Goal: Information Seeking & Learning: Learn about a topic

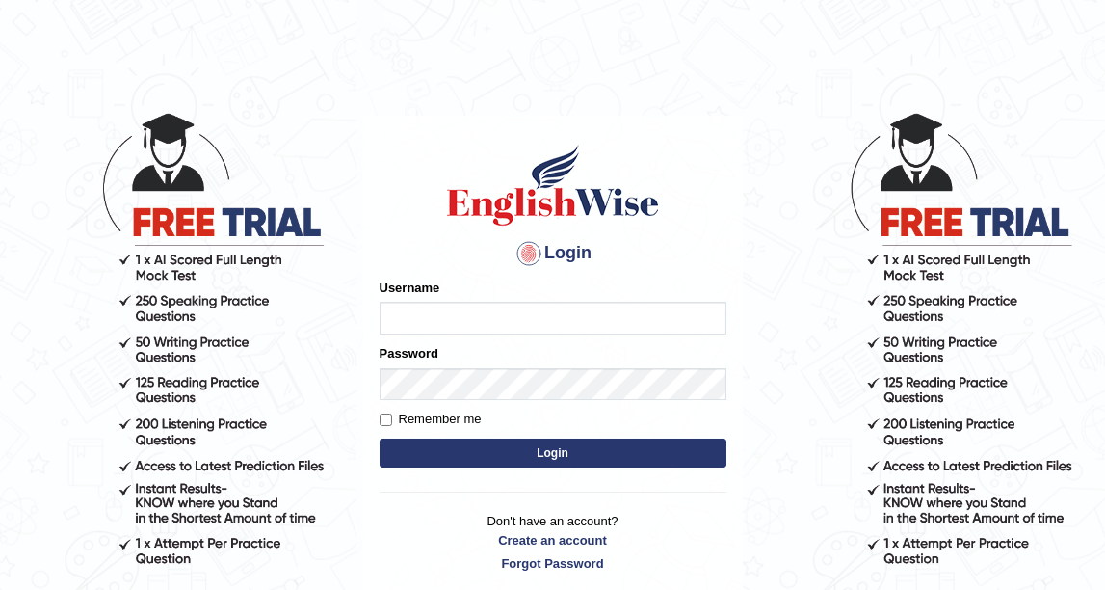
type input "DishaEw"
click at [566, 446] on button "Login" at bounding box center [553, 453] width 347 height 29
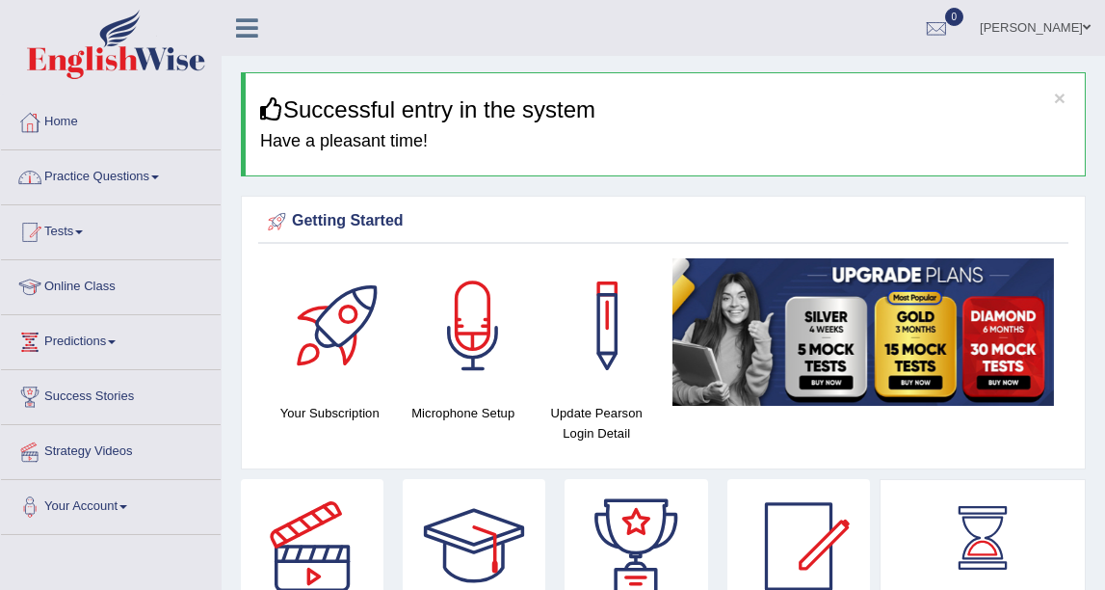
click at [164, 189] on link "Practice Questions" at bounding box center [111, 174] width 220 height 48
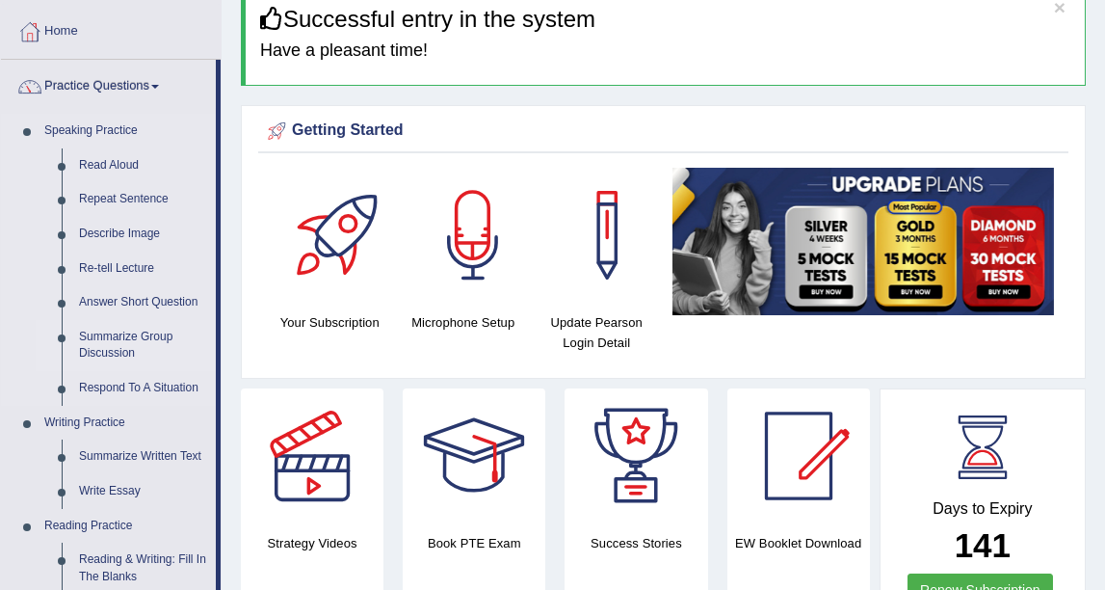
scroll to position [107, 0]
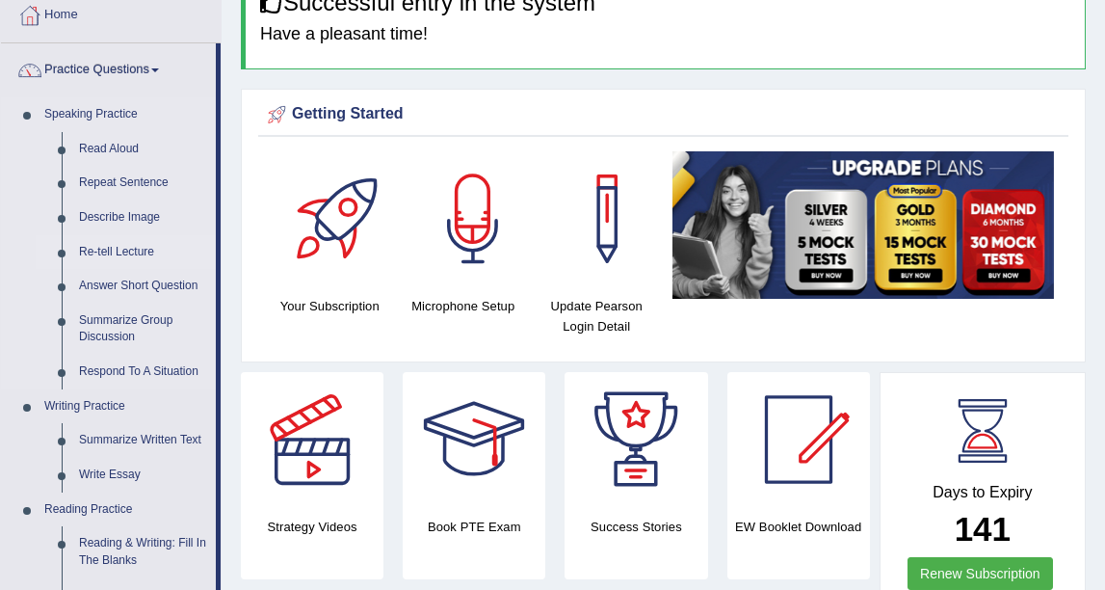
click at [118, 246] on link "Re-tell Lecture" at bounding box center [143, 252] width 146 height 35
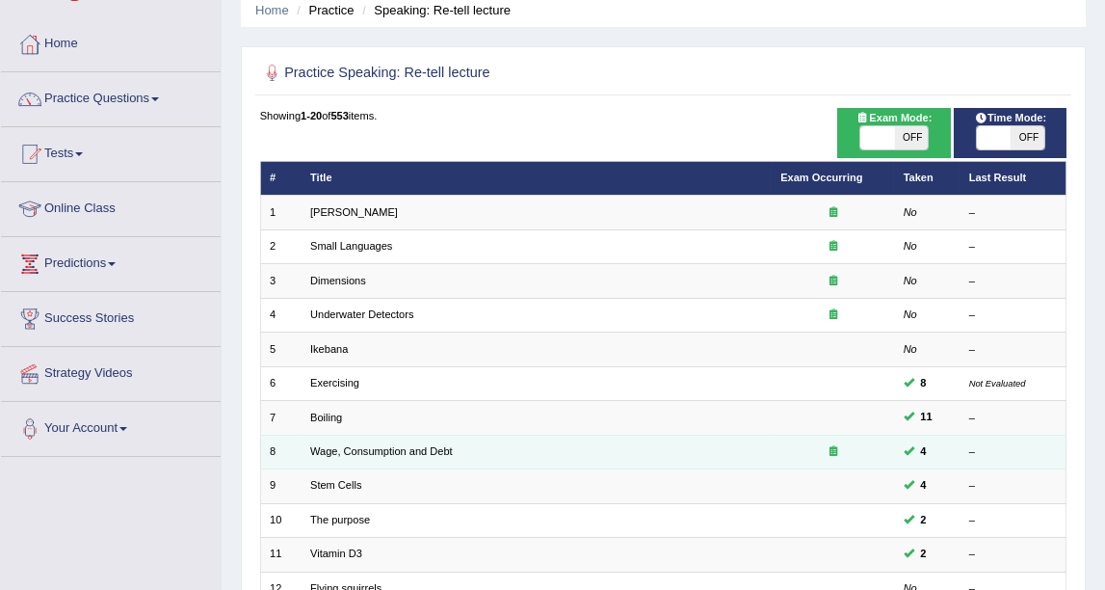
scroll to position [107, 0]
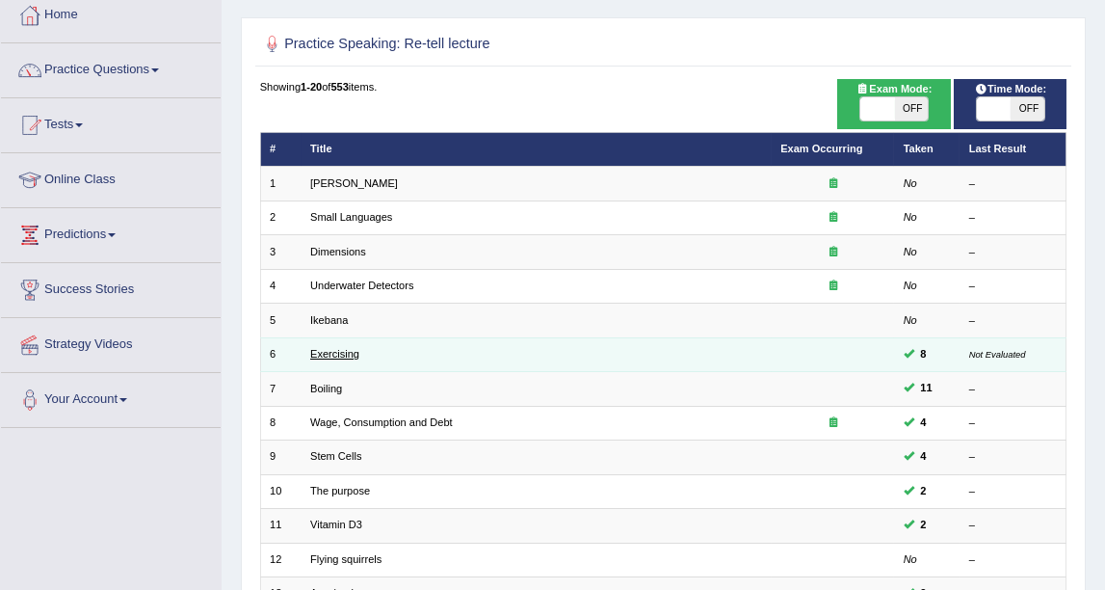
click at [333, 350] on link "Exercising" at bounding box center [334, 354] width 49 height 12
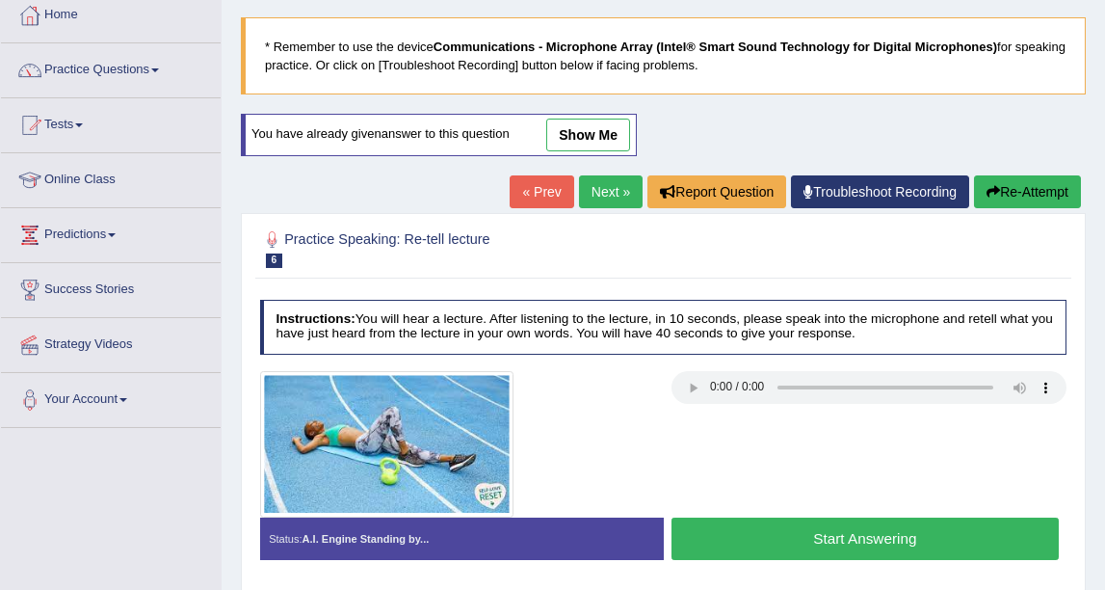
scroll to position [214, 0]
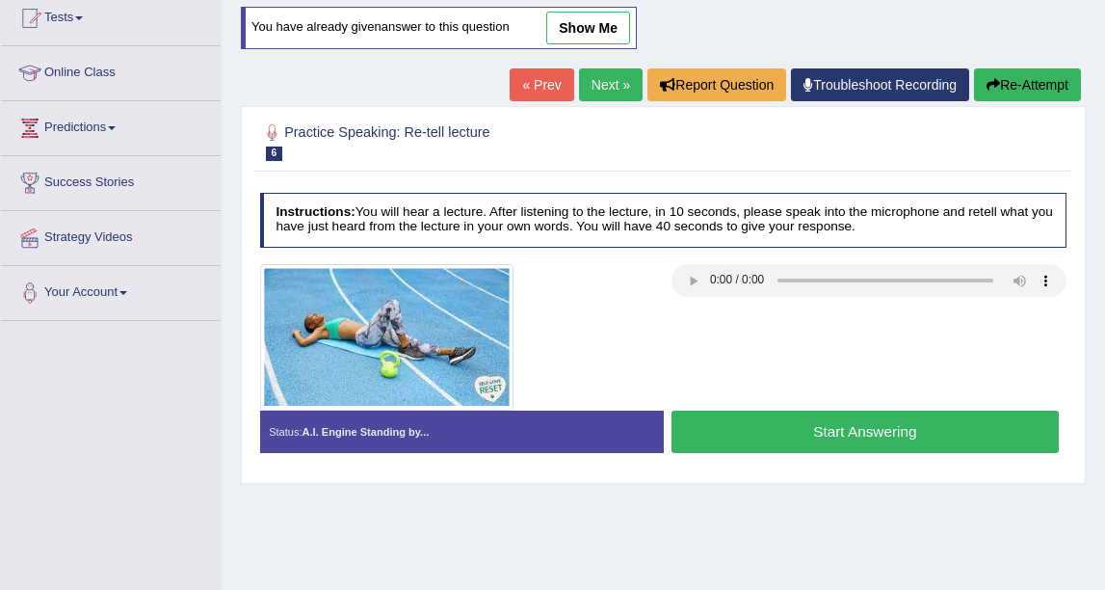
click at [840, 430] on button "Start Answering" at bounding box center [865, 431] width 387 height 41
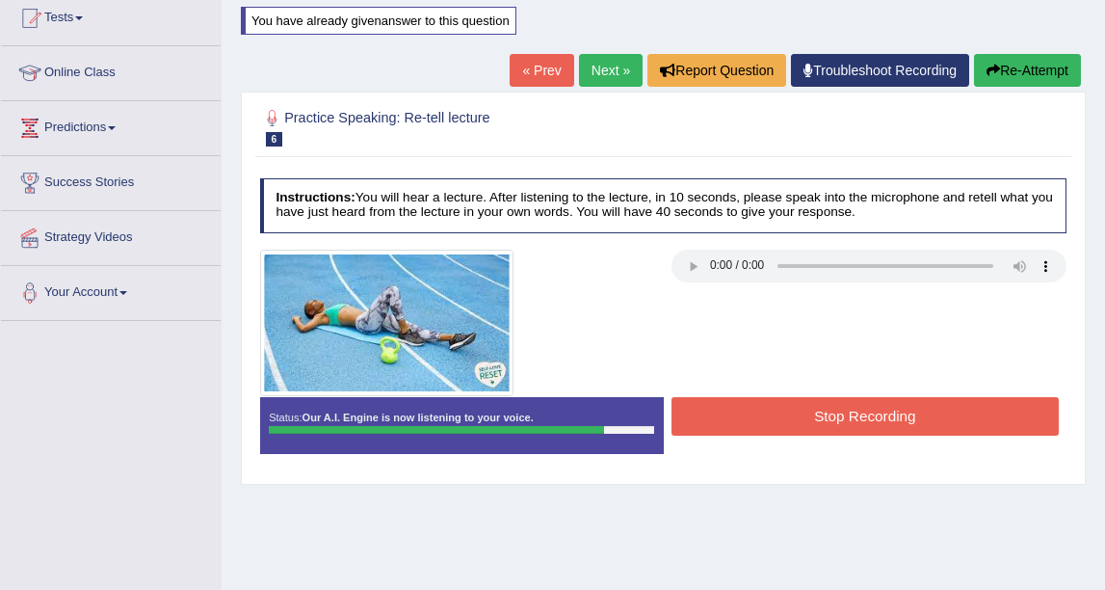
click at [841, 430] on button "Stop Recording" at bounding box center [865, 416] width 387 height 38
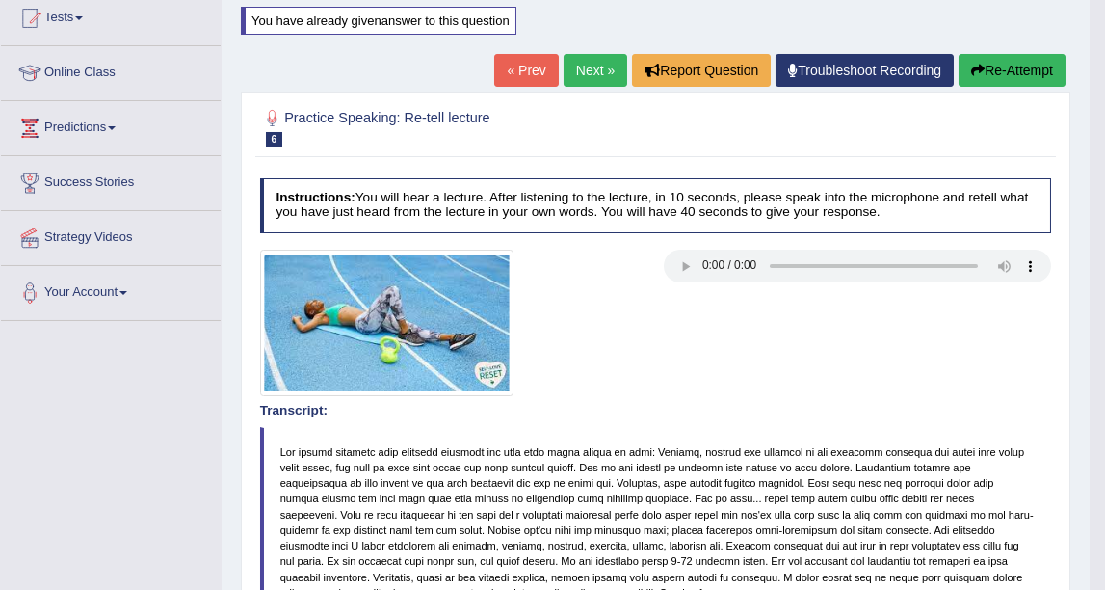
click at [594, 65] on link "Next »" at bounding box center [596, 70] width 64 height 33
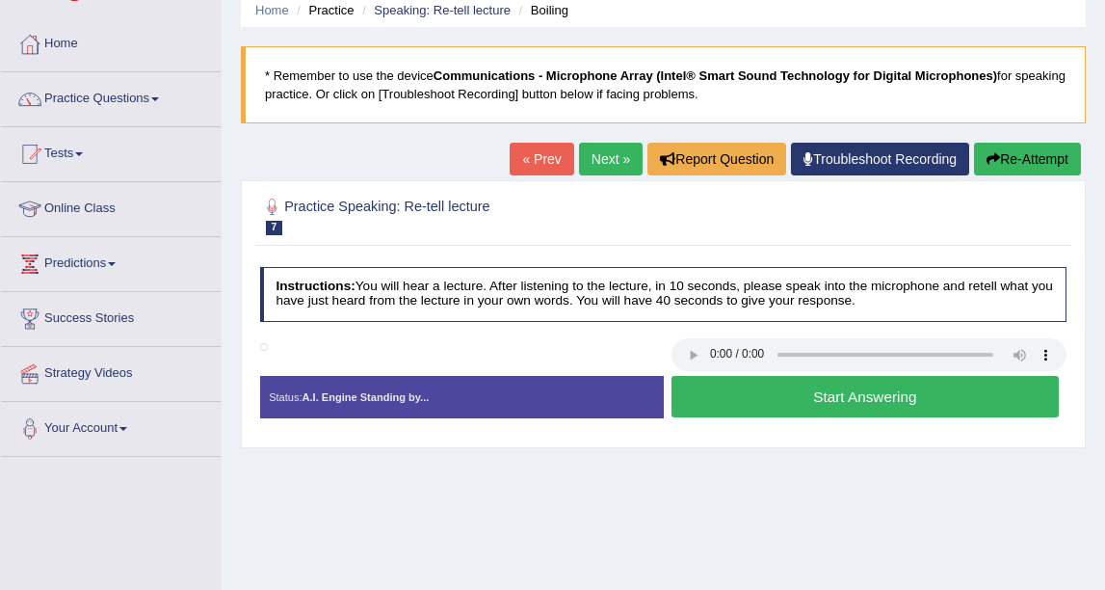
scroll to position [107, 0]
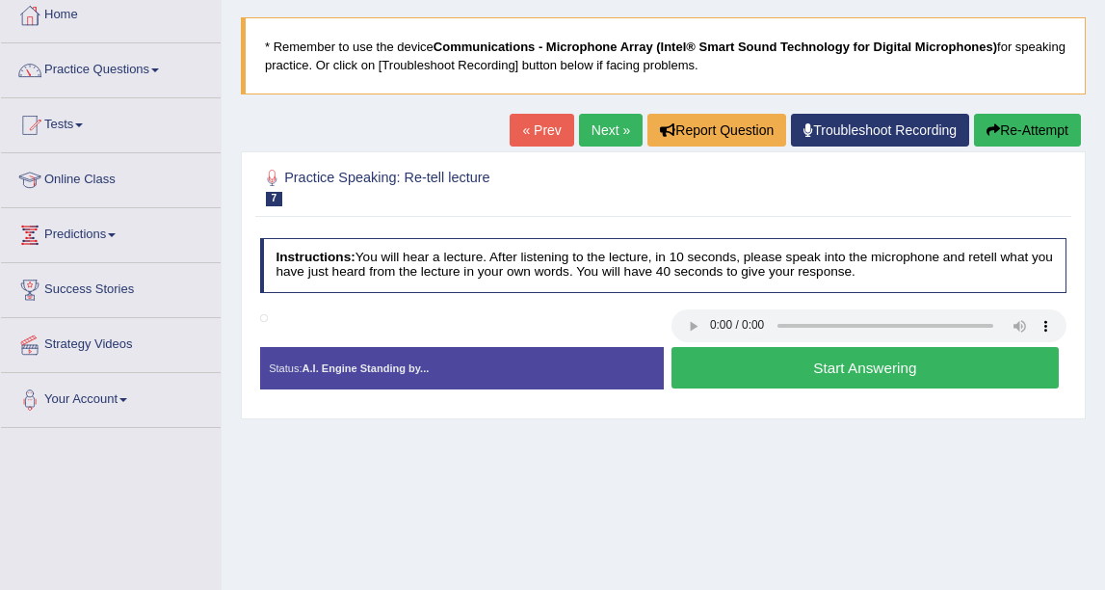
click at [603, 141] on link "Next »" at bounding box center [611, 130] width 64 height 33
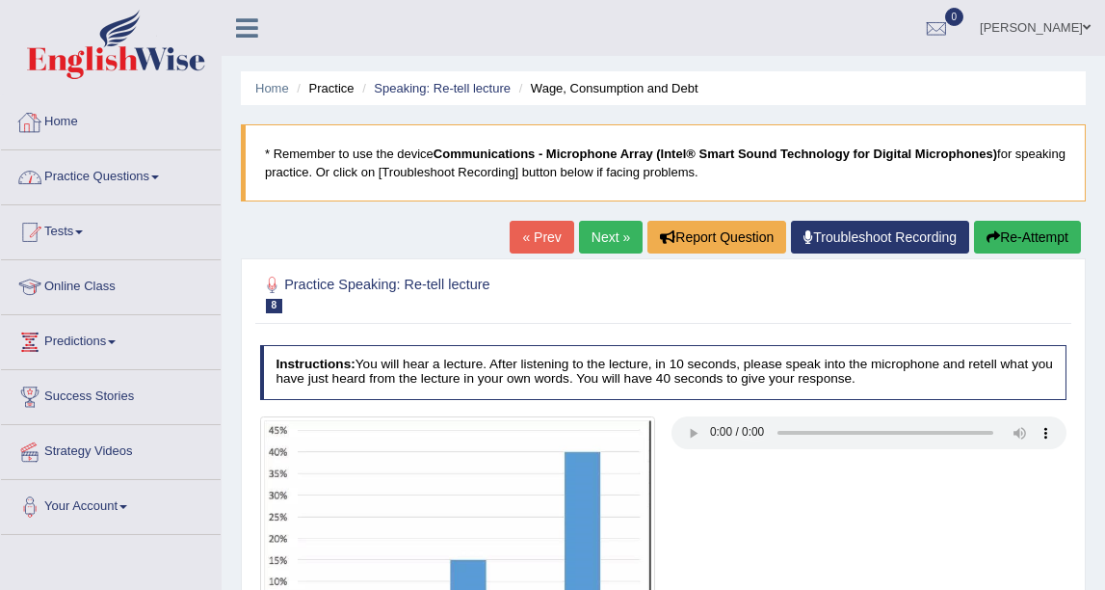
drag, startPoint x: 109, startPoint y: 183, endPoint x: 123, endPoint y: 183, distance: 14.5
click at [111, 183] on link "Practice Questions" at bounding box center [111, 174] width 220 height 48
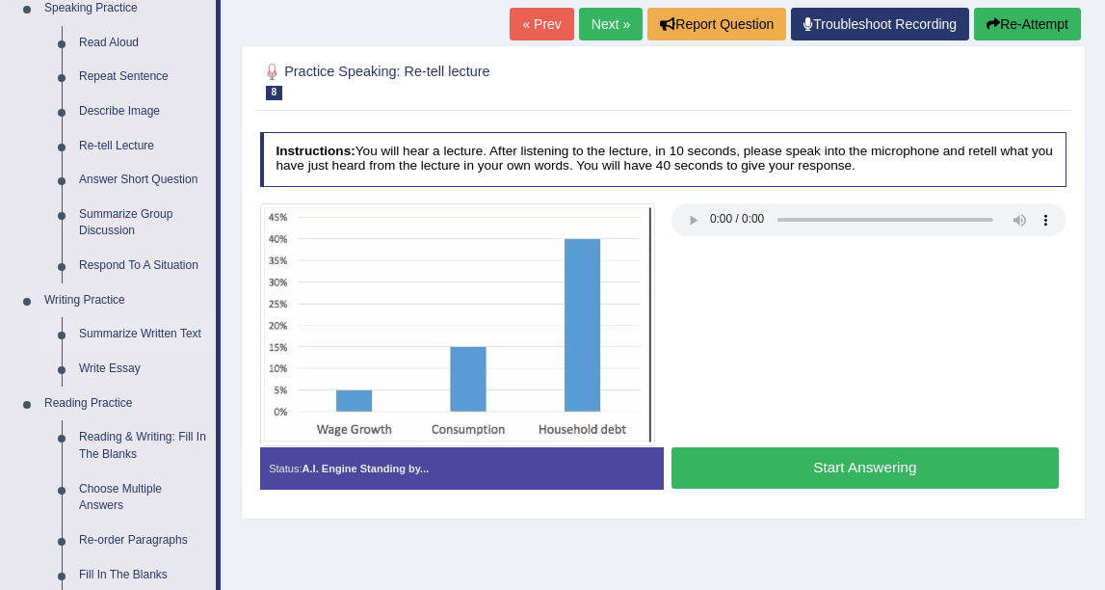
scroll to position [214, 0]
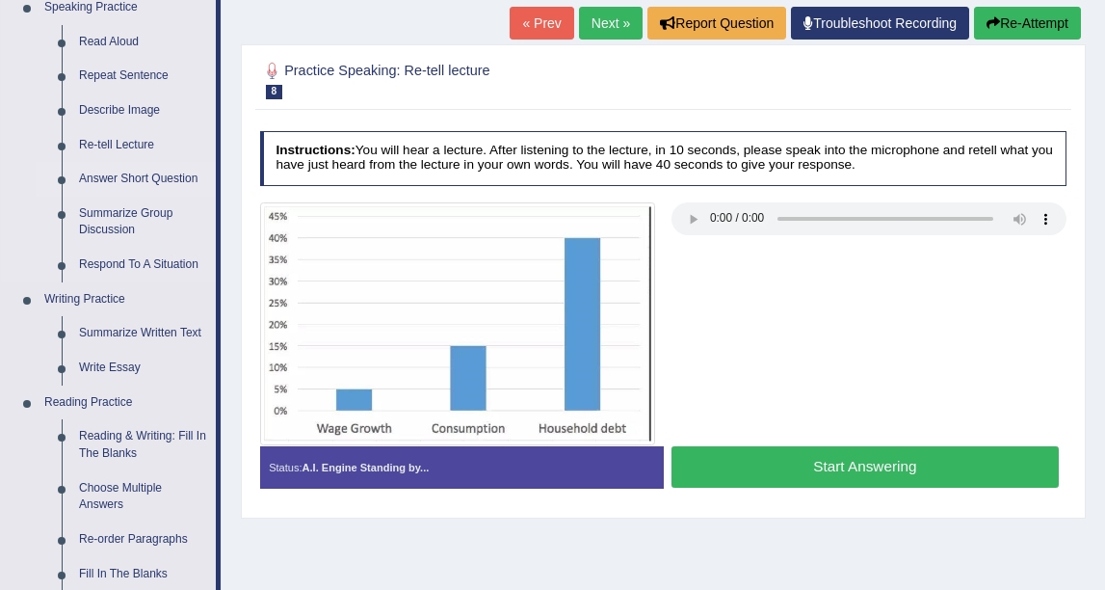
click at [147, 184] on link "Answer Short Question" at bounding box center [143, 179] width 146 height 35
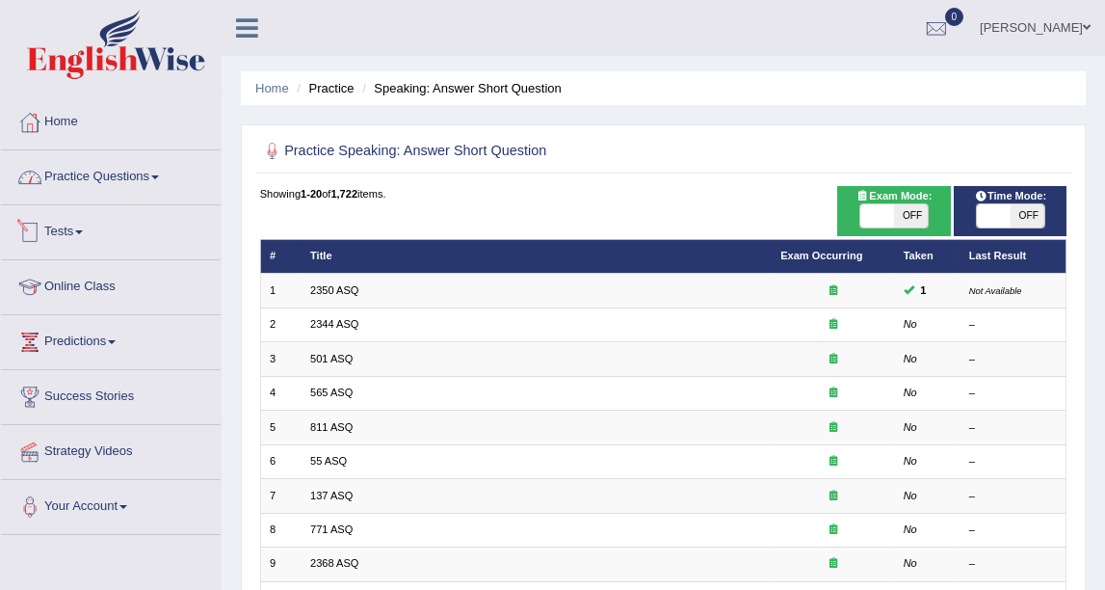
click at [80, 183] on link "Practice Questions" at bounding box center [111, 174] width 220 height 48
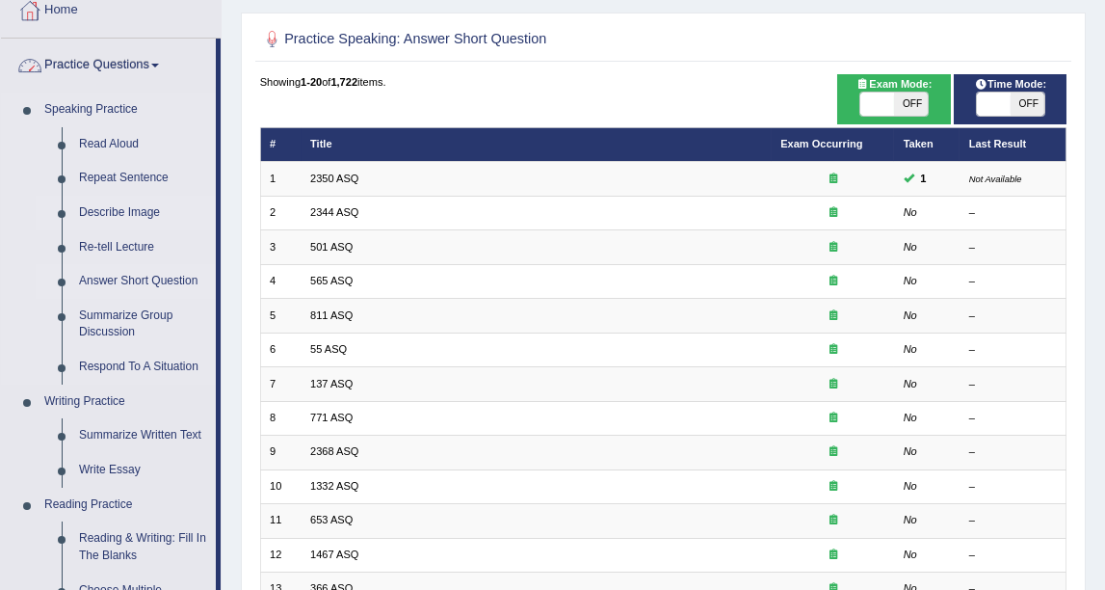
scroll to position [214, 0]
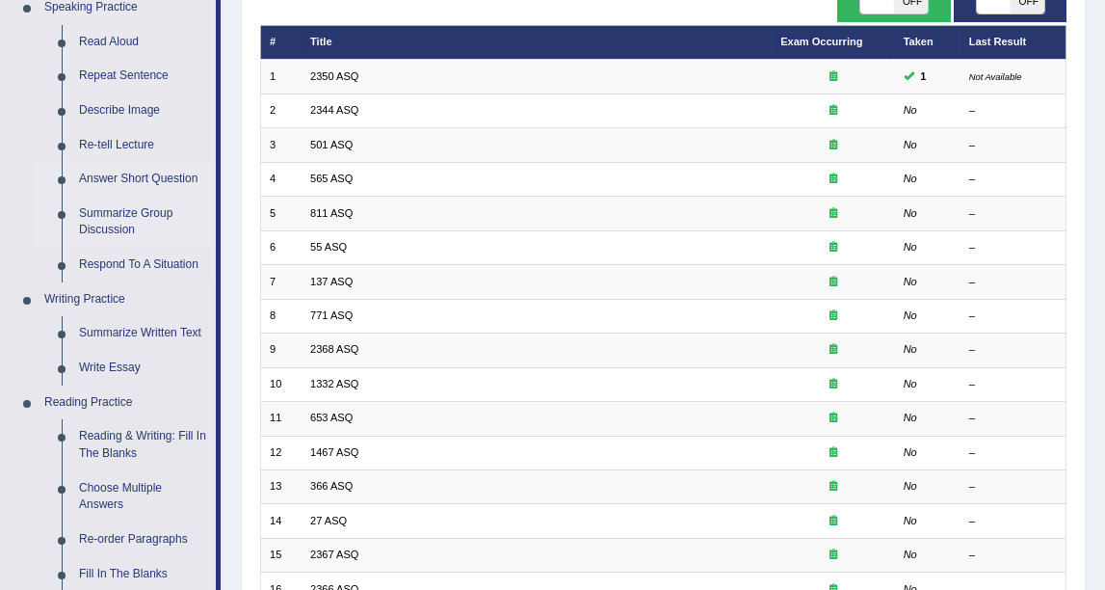
click at [138, 214] on link "Summarize Group Discussion" at bounding box center [143, 222] width 146 height 51
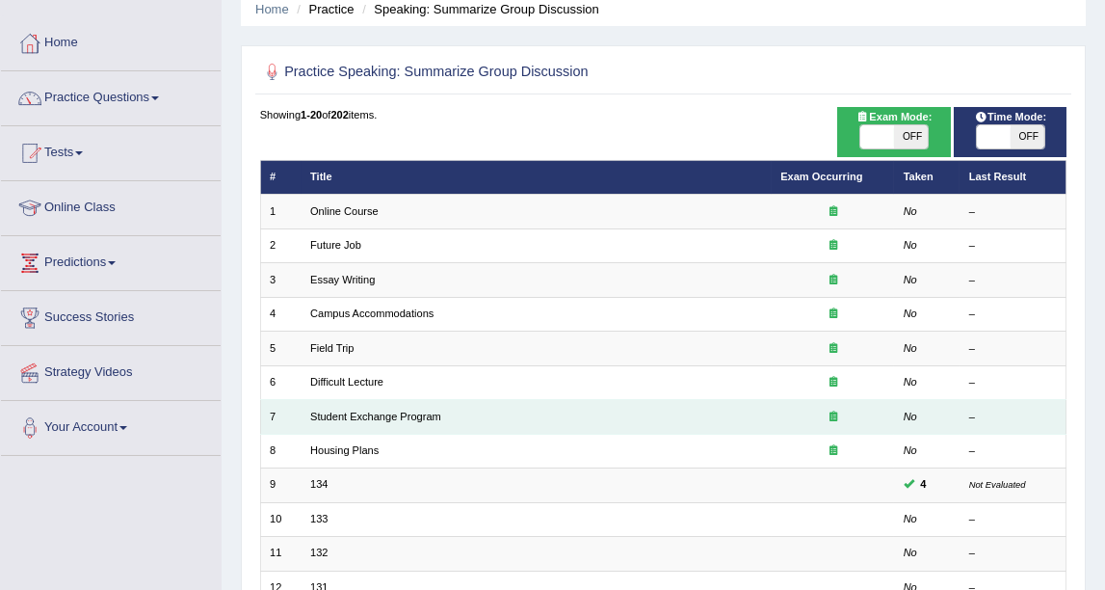
scroll to position [107, 0]
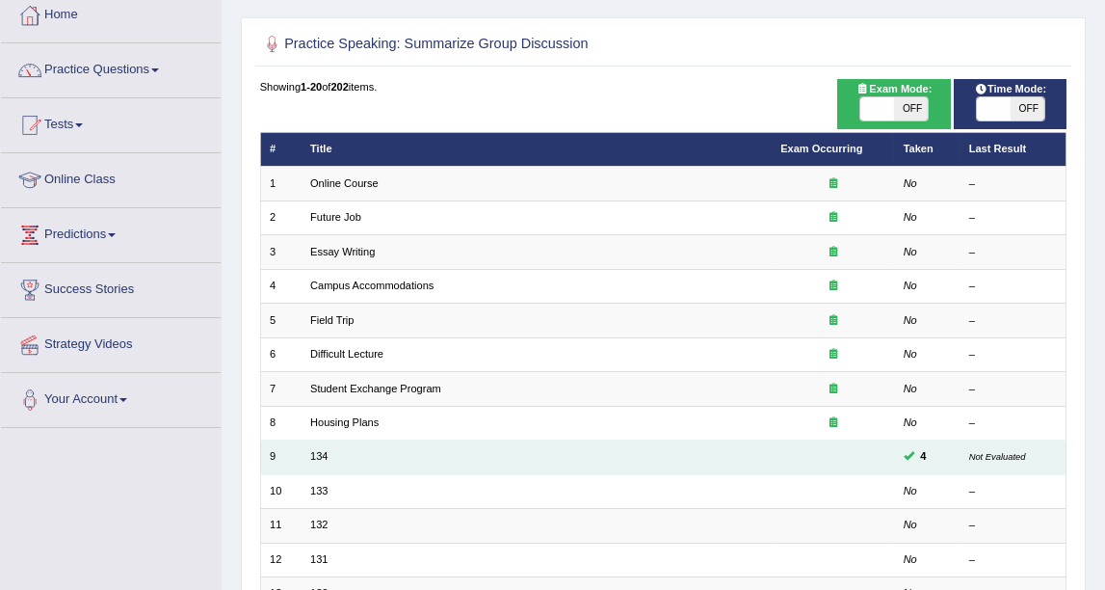
click at [319, 444] on td "134" at bounding box center [537, 457] width 470 height 34
click at [318, 456] on link "134" at bounding box center [318, 456] width 17 height 12
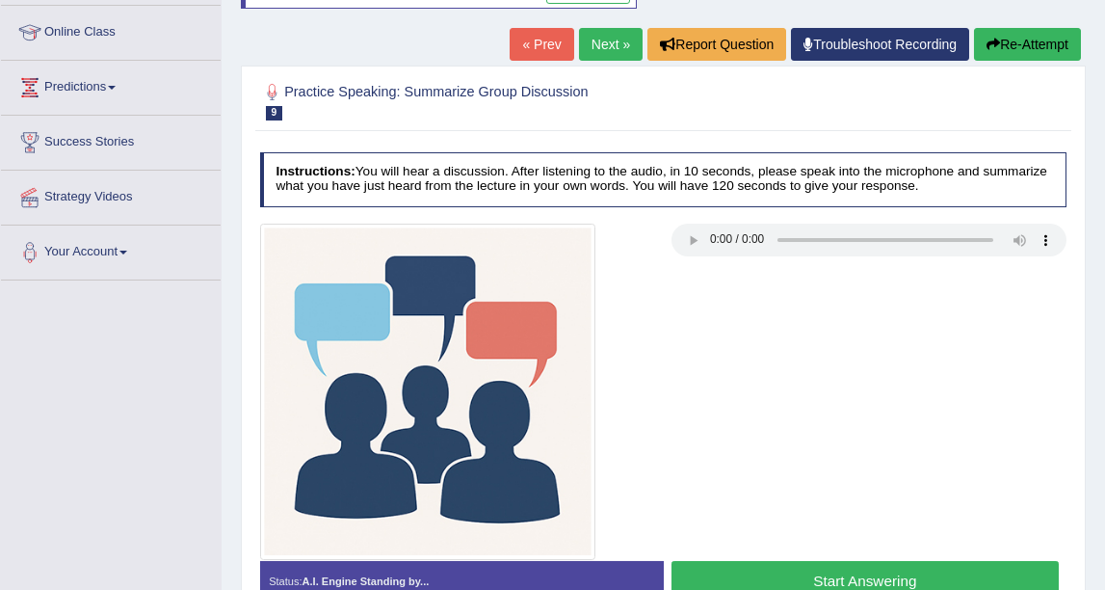
scroll to position [214, 0]
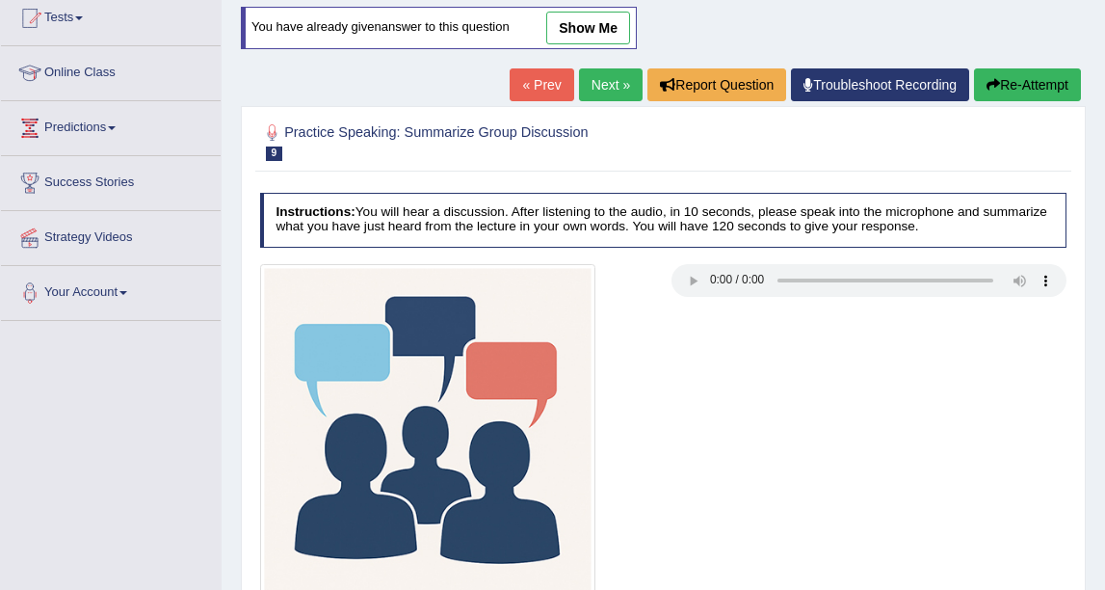
drag, startPoint x: 583, startPoint y: 32, endPoint x: 722, endPoint y: 303, distance: 304.3
click at [583, 32] on link "show me" at bounding box center [588, 28] width 84 height 33
click at [604, 27] on div "Home Practice Speaking: Summarize Group Discussion 134 * Remember to use the de…" at bounding box center [664, 268] width 884 height 964
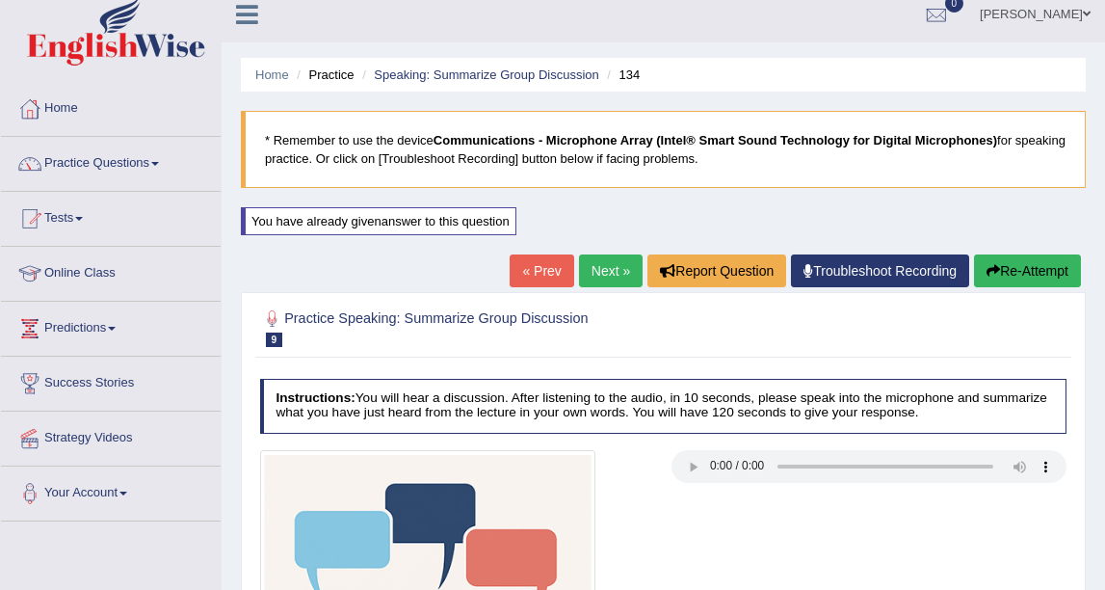
scroll to position [0, 0]
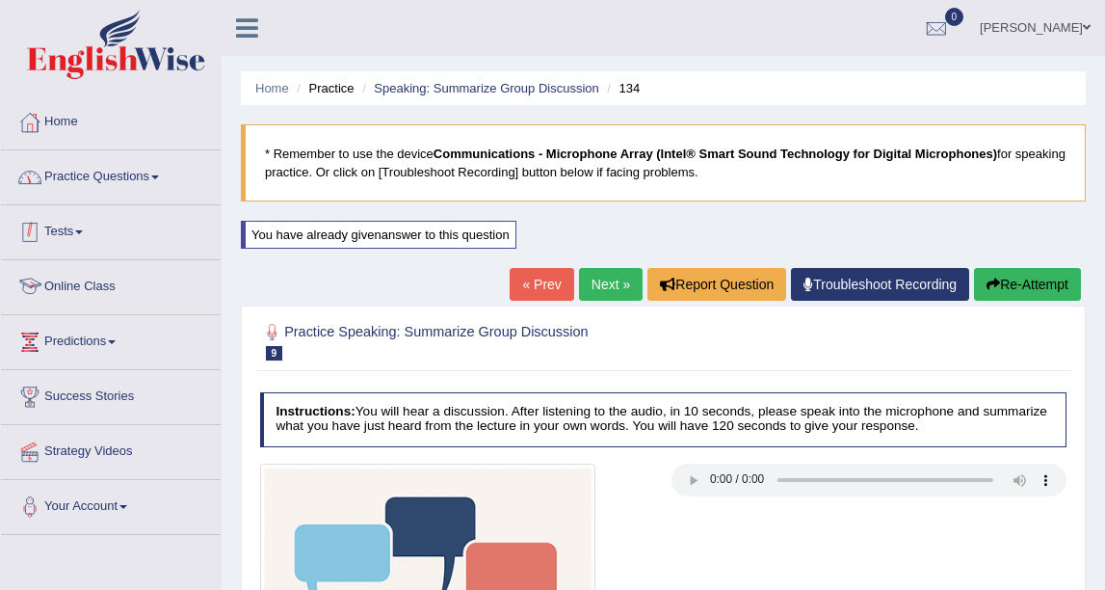
click at [156, 175] on span at bounding box center [155, 177] width 8 height 4
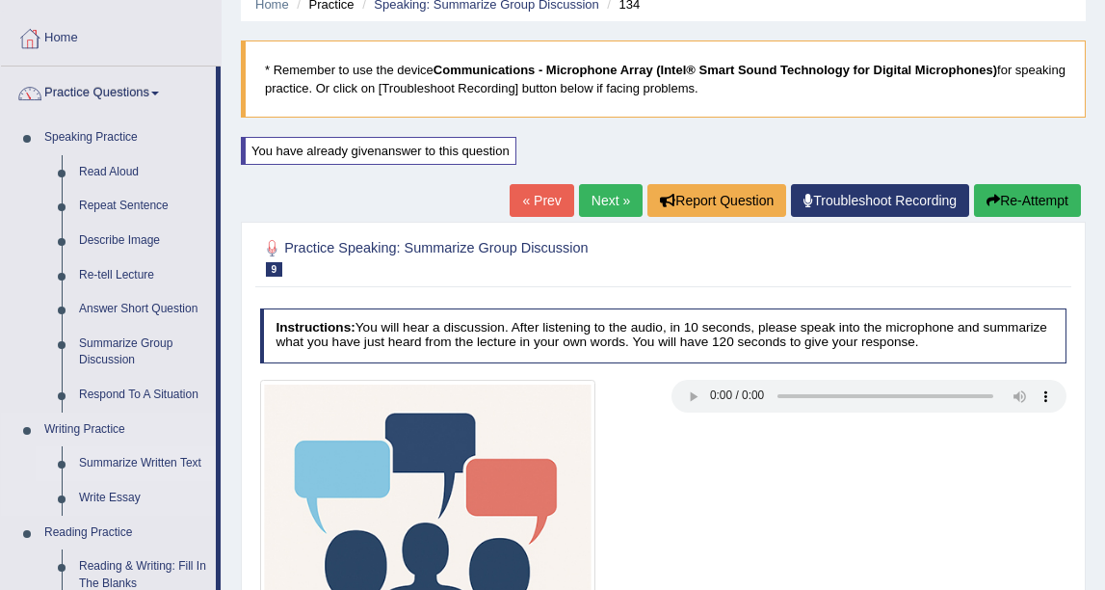
scroll to position [107, 0]
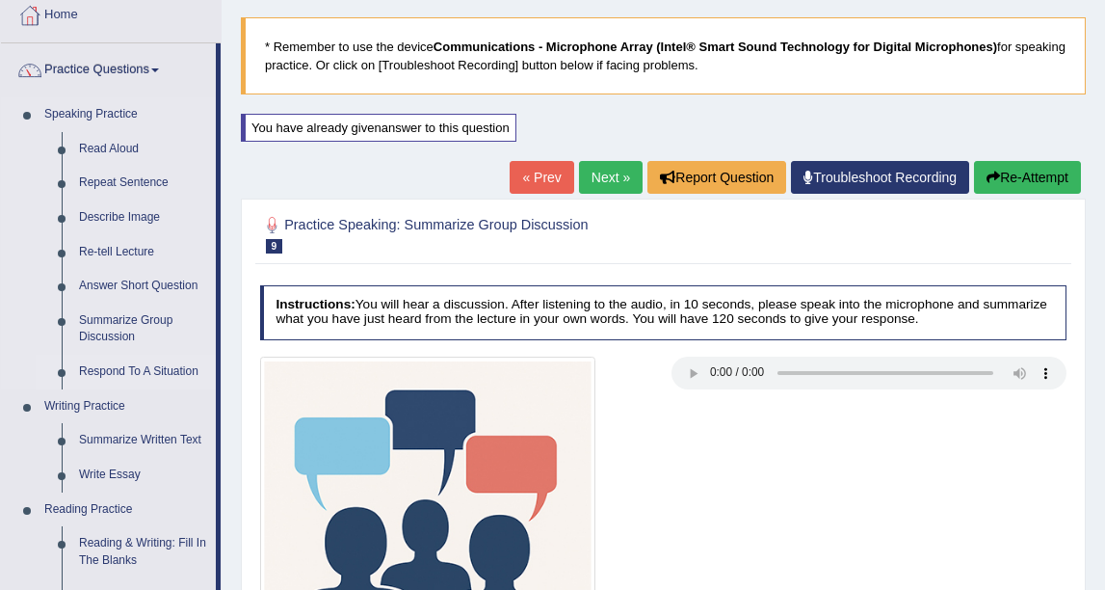
click at [174, 372] on link "Respond To A Situation" at bounding box center [143, 372] width 146 height 35
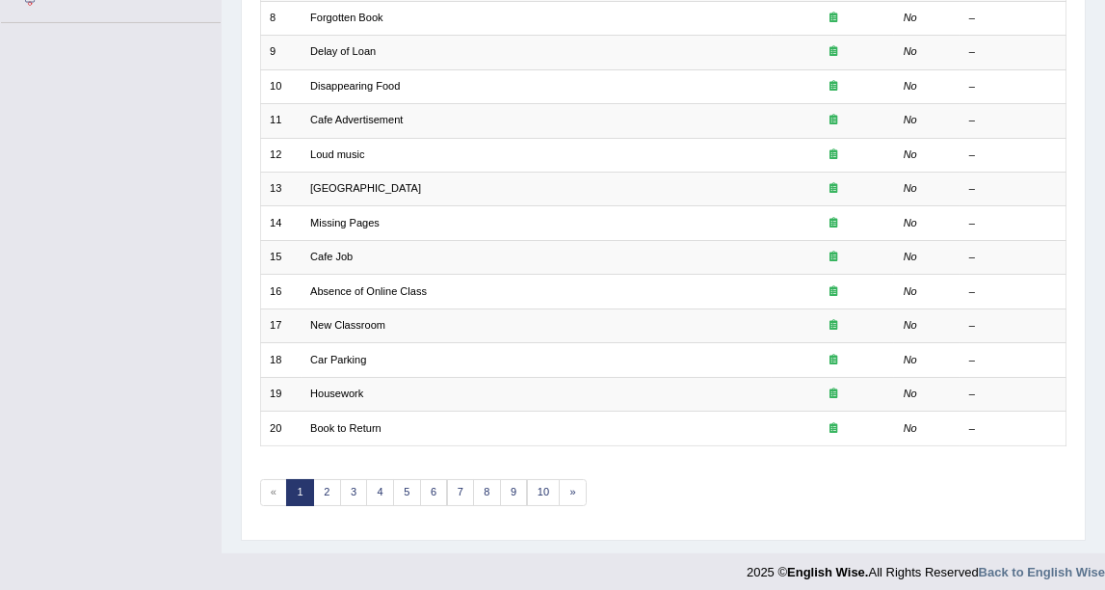
scroll to position [514, 0]
click at [323, 477] on link "2" at bounding box center [327, 490] width 28 height 27
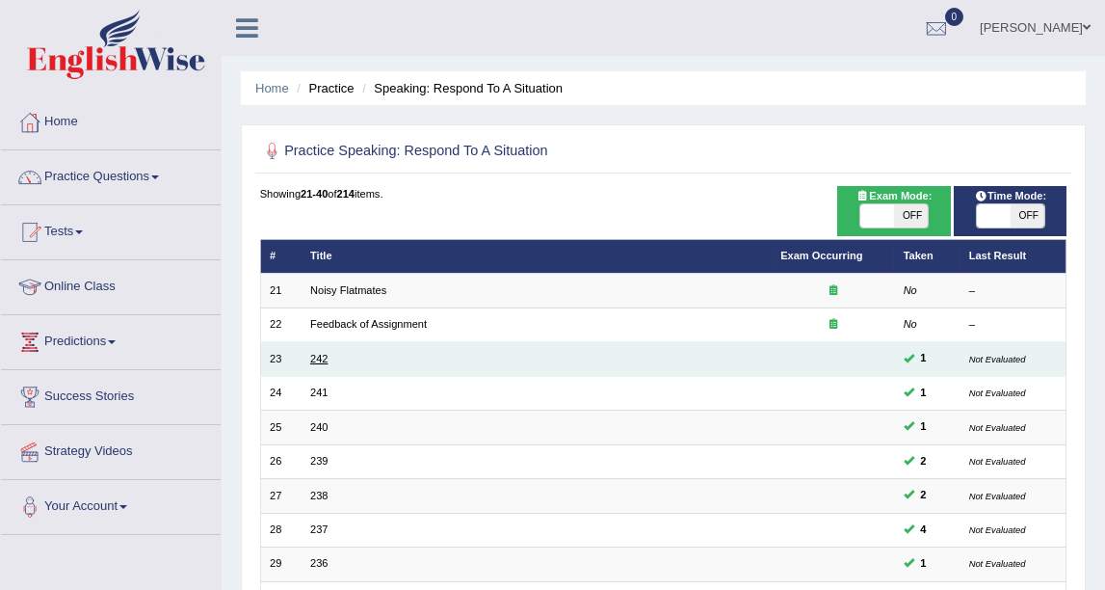
click at [318, 357] on link "242" at bounding box center [318, 359] width 17 height 12
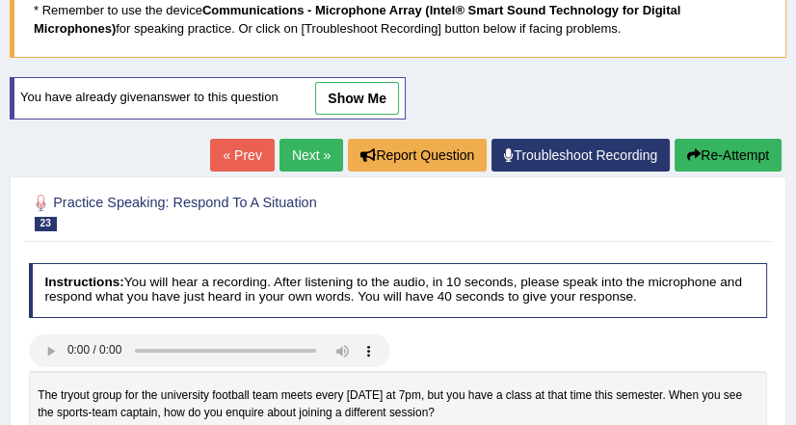
scroll to position [112, 0]
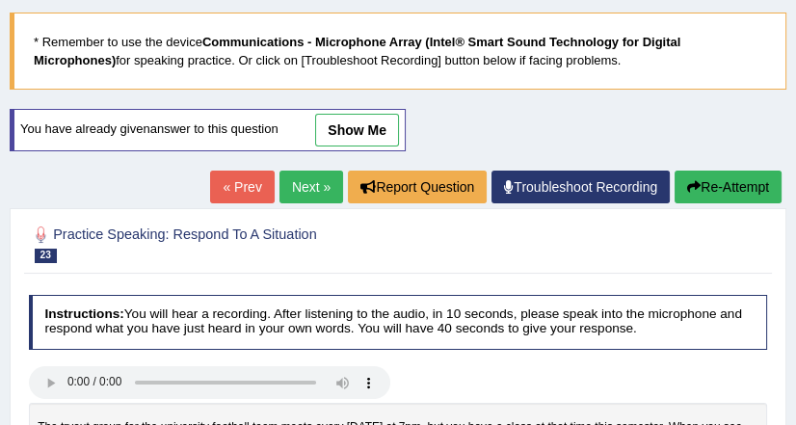
click at [354, 123] on link "show me" at bounding box center [357, 130] width 84 height 33
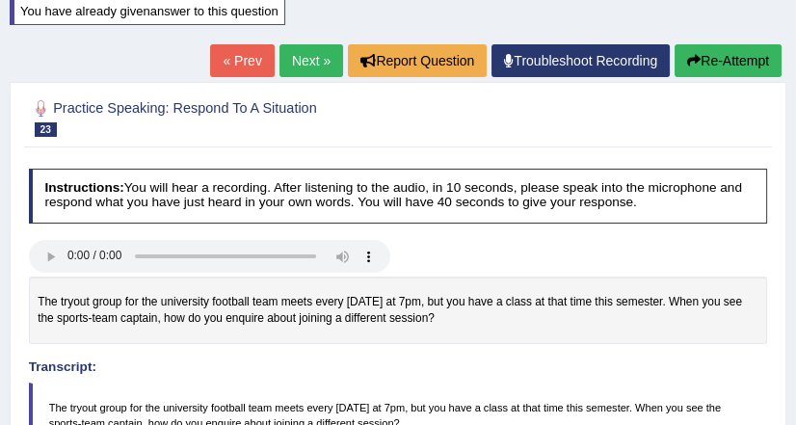
scroll to position [188, 0]
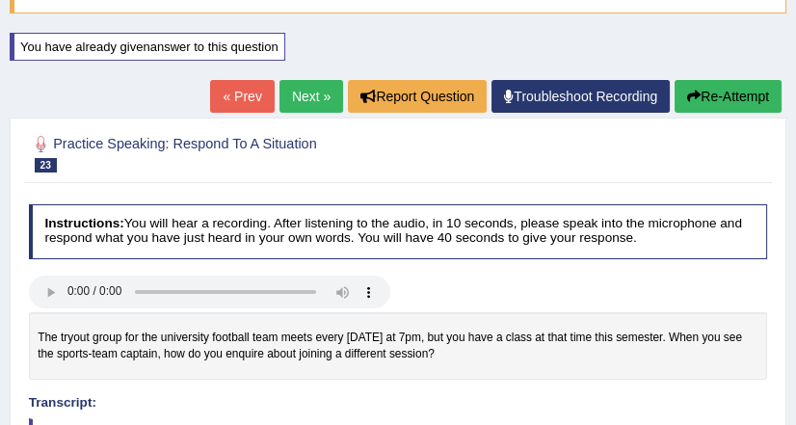
click at [314, 106] on link "Next »" at bounding box center [312, 96] width 64 height 33
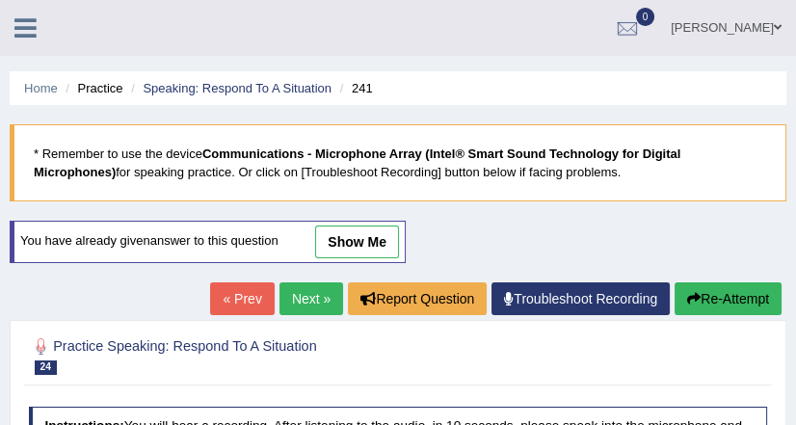
click at [347, 237] on link "show me" at bounding box center [357, 242] width 84 height 33
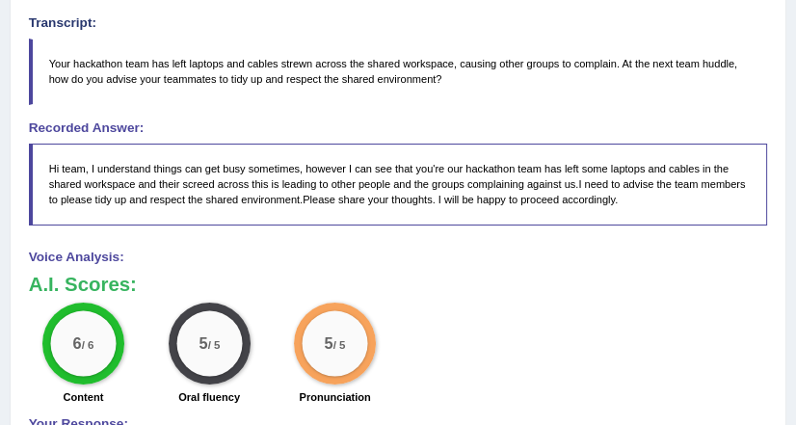
scroll to position [540, 0]
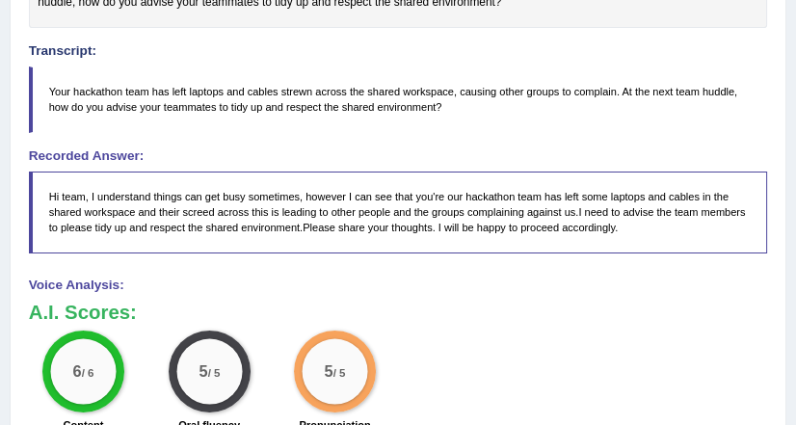
drag, startPoint x: 502, startPoint y: 190, endPoint x: 463, endPoint y: 174, distance: 42.4
click at [463, 174] on blockquote "Hi team, I understand things can get busy sometimes, however I can see that you…" at bounding box center [398, 213] width 739 height 82
